Goal: Download file/media

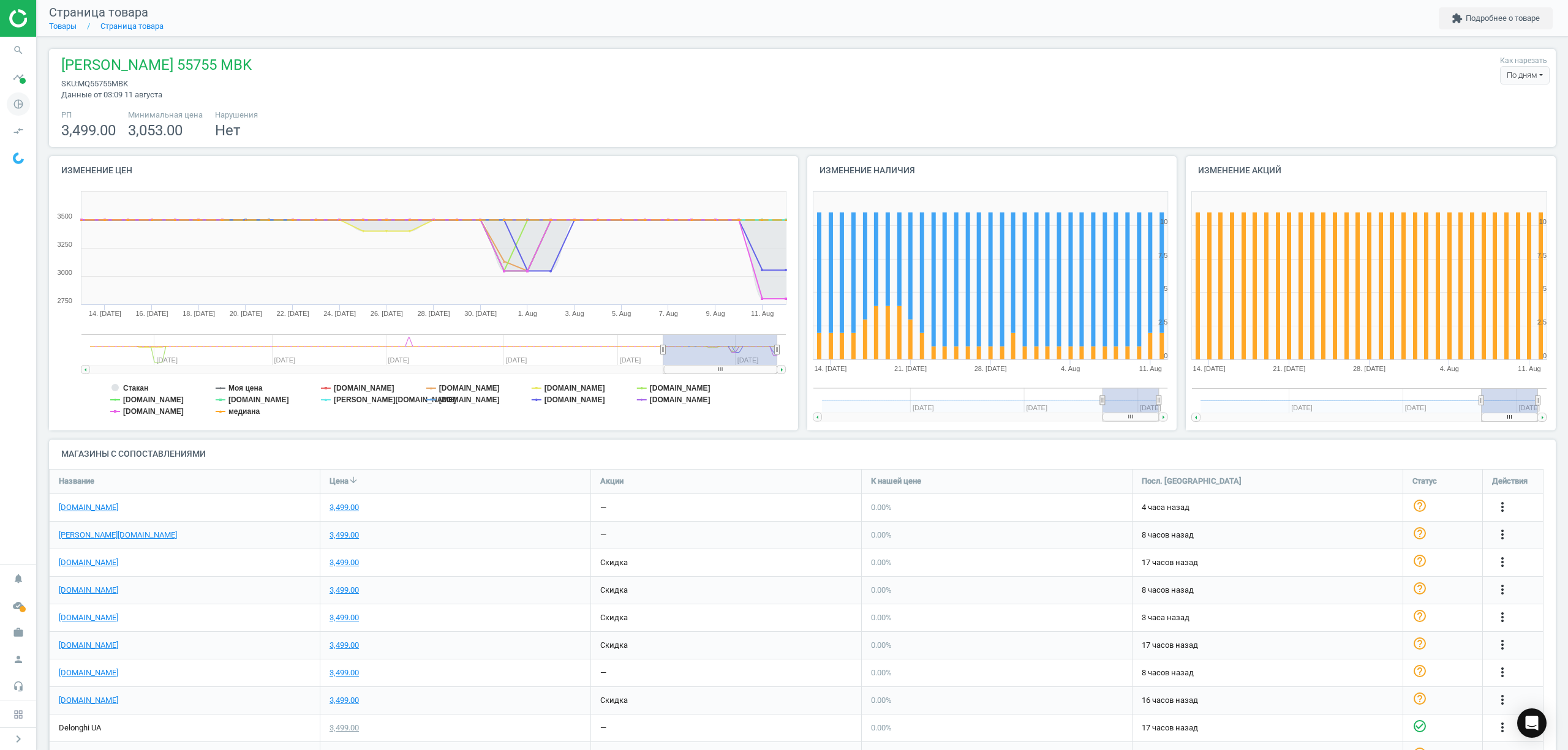
click at [18, 109] on icon "pie_chart_outlined" at bounding box center [18, 104] width 23 height 23
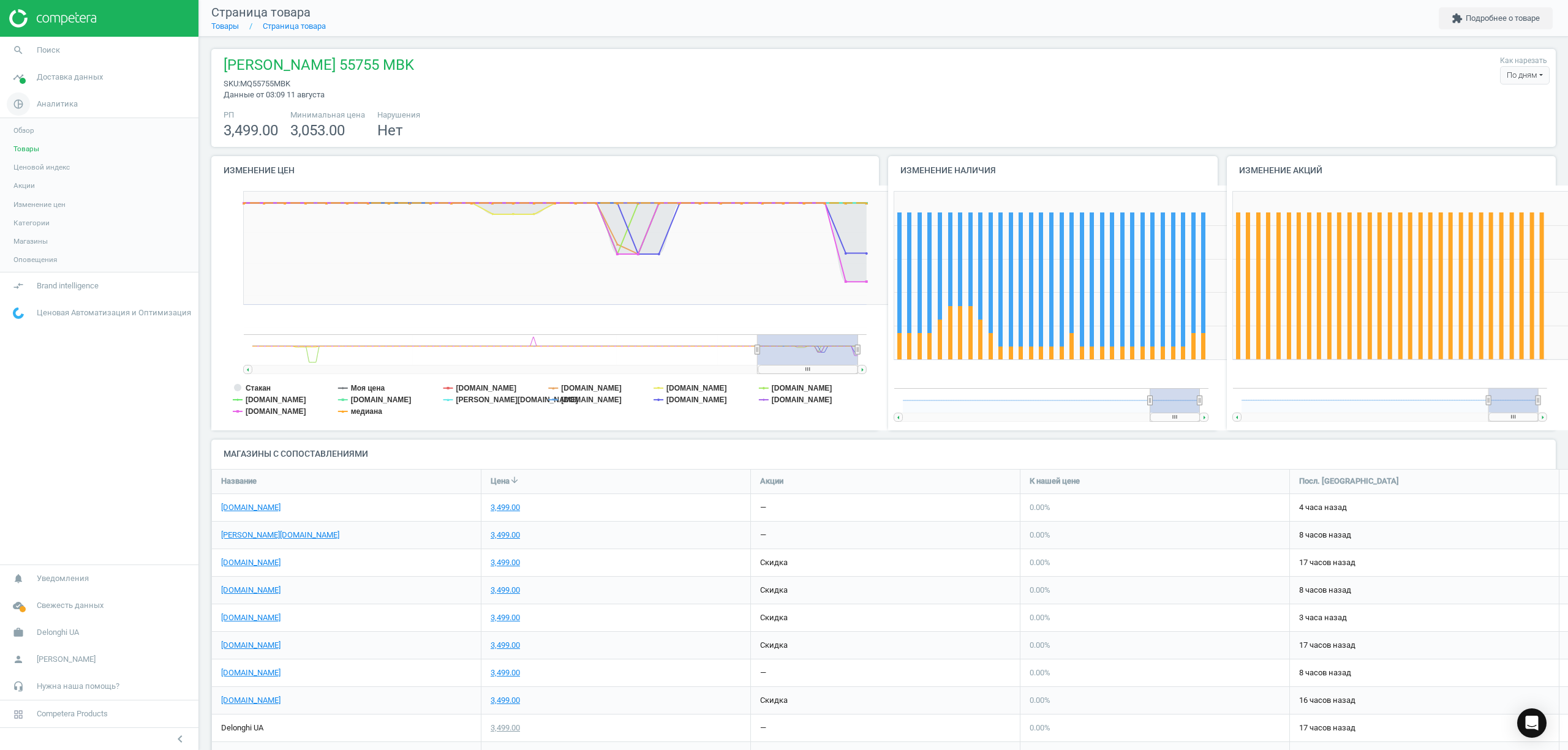
scroll to position [5, 5]
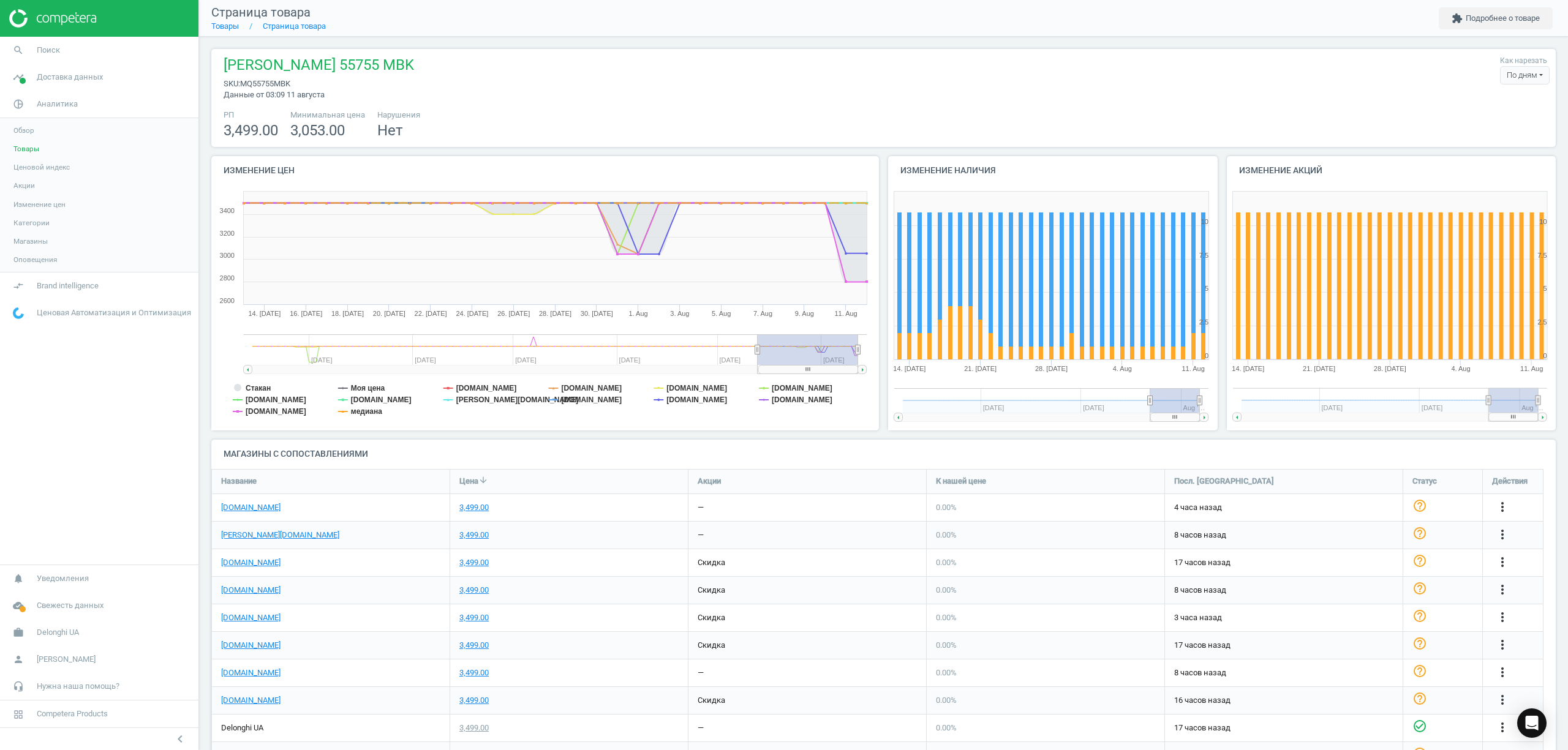
click at [23, 145] on span "Товары" at bounding box center [27, 149] width 26 height 10
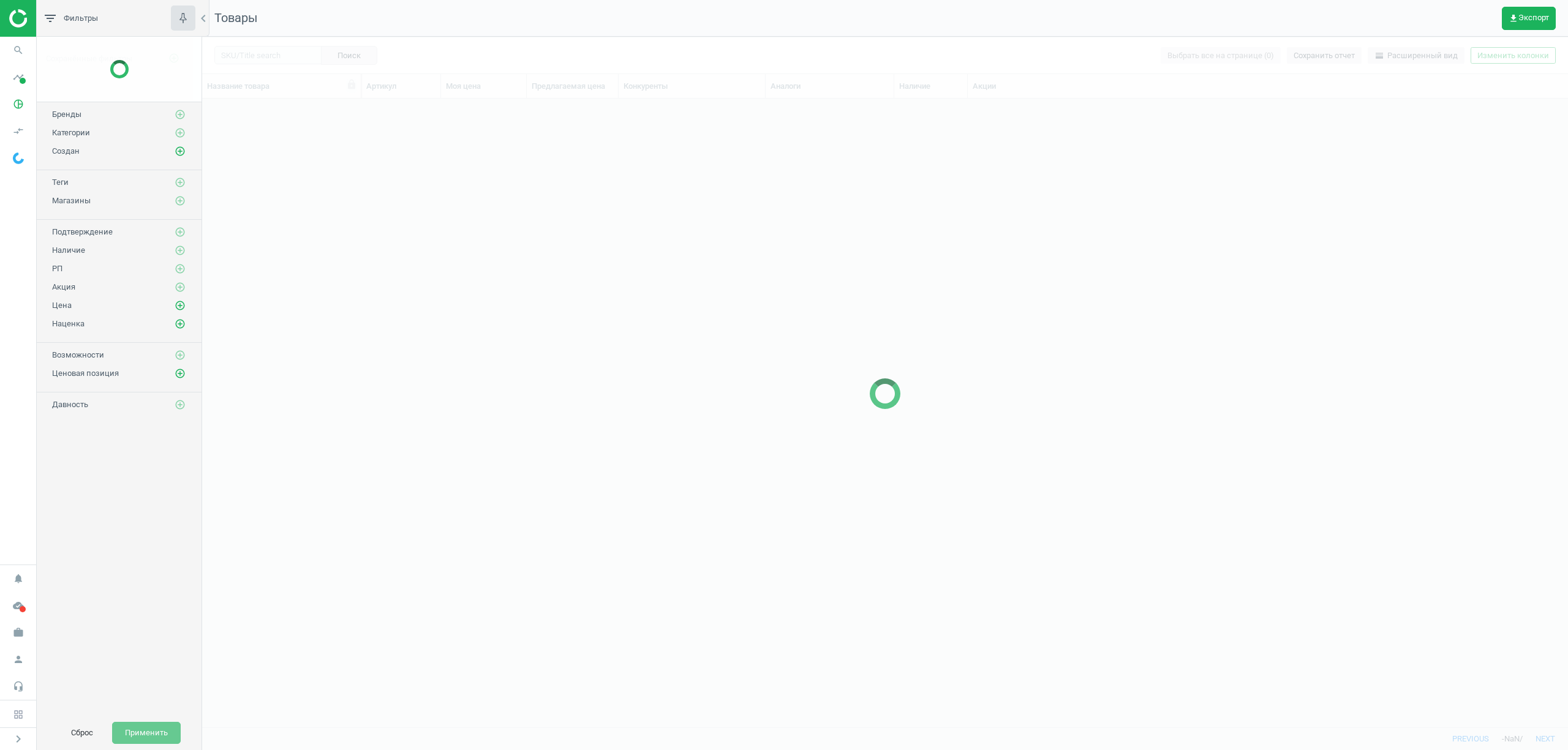
scroll to position [603, 1353]
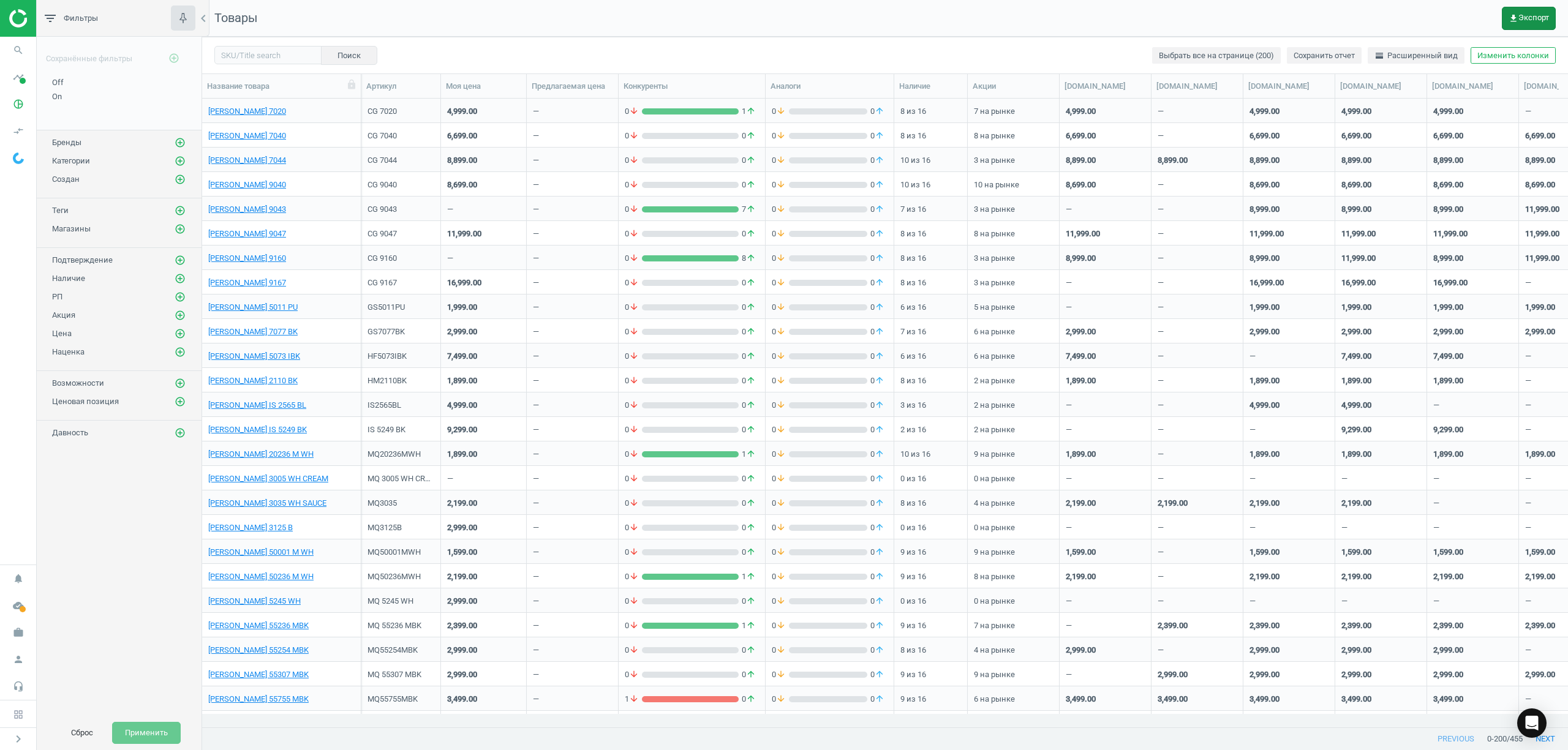
click at [1522, 14] on span "get_app Экспорт" at bounding box center [1528, 18] width 40 height 10
click at [1376, 94] on button "insert_drive_file Отчет (Excel)" at bounding box center [1448, 94] width 213 height 23
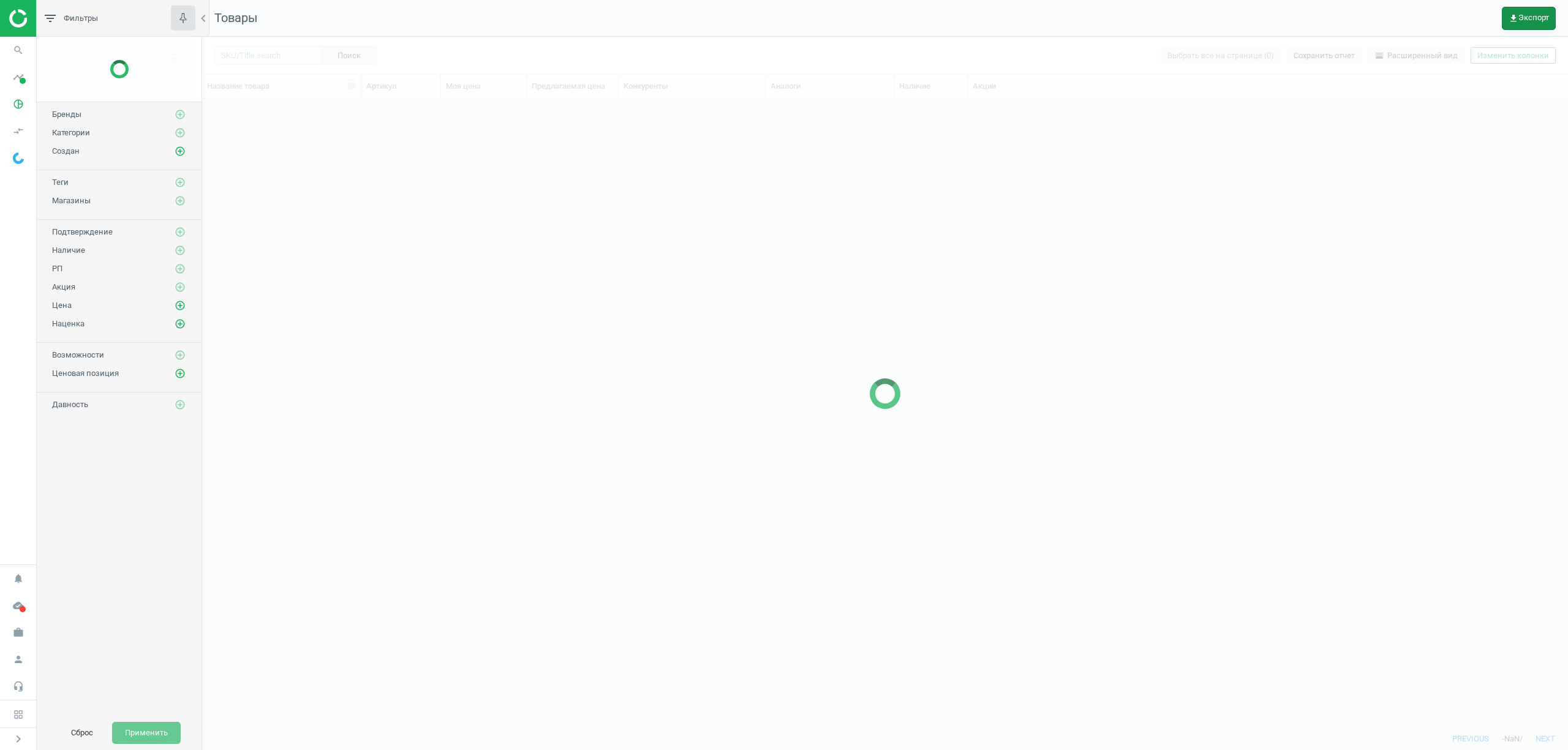
scroll to position [13, 12]
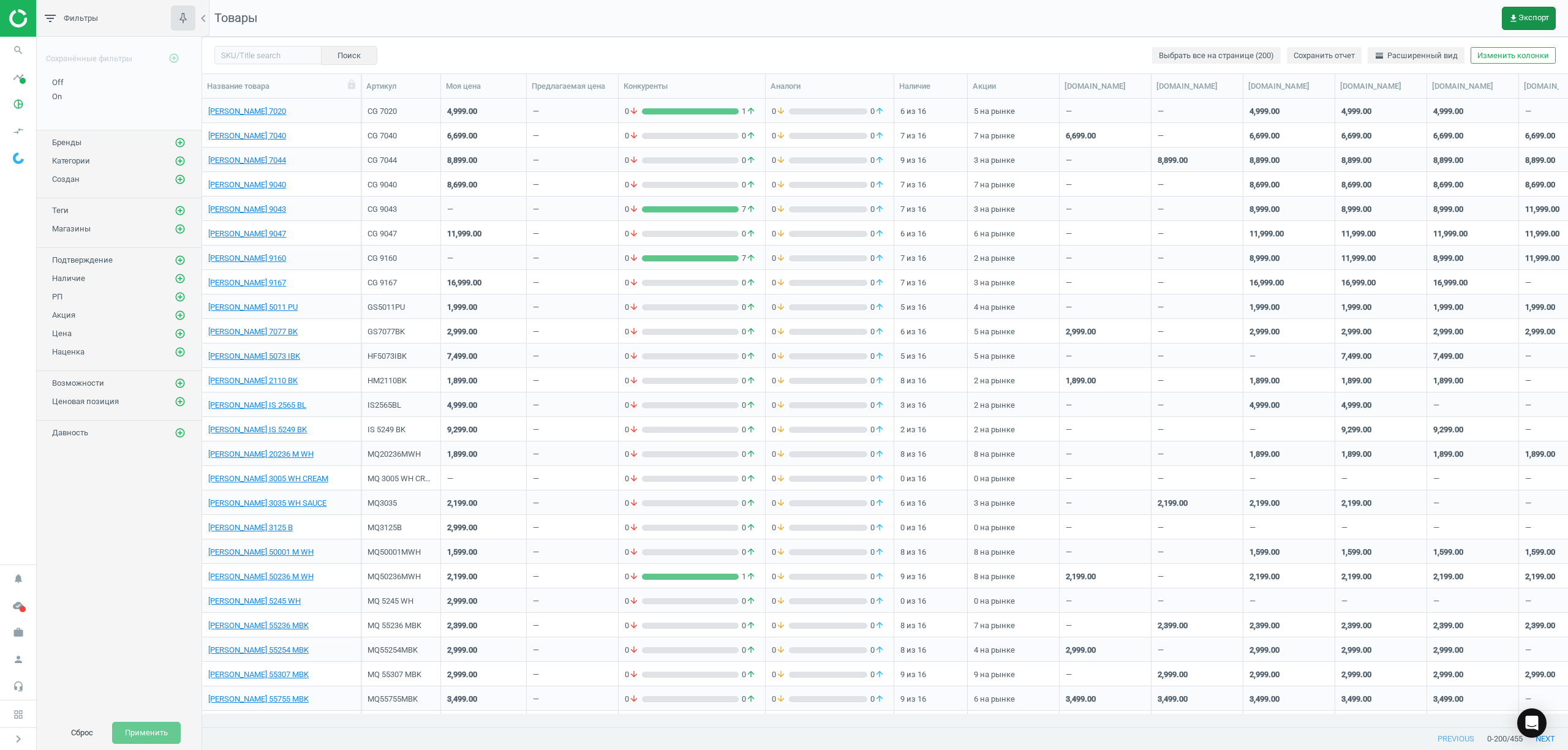
click at [1522, 17] on span "get_app Экспорт" at bounding box center [1528, 18] width 40 height 10
click at [1406, 89] on button "insert_drive_file Отчет (Excel)" at bounding box center [1448, 94] width 213 height 23
